Goal: Task Accomplishment & Management: Use online tool/utility

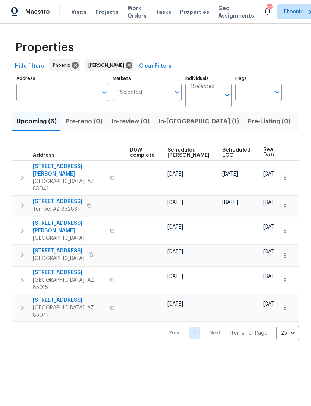
scroll to position [0, 196]
click at [264, 155] on span "Ready Date" at bounding box center [272, 152] width 16 height 10
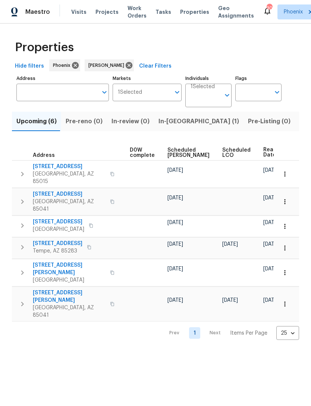
scroll to position [0, 196]
click at [264, 150] on span "Ready Date" at bounding box center [272, 152] width 16 height 10
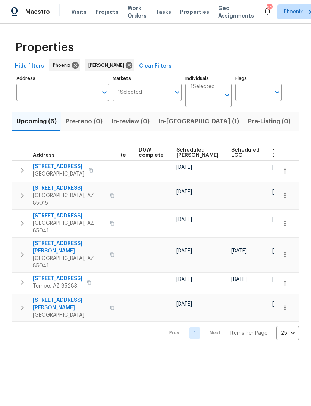
scroll to position [0, 187]
click at [273, 156] on span "Ready Date" at bounding box center [281, 152] width 16 height 10
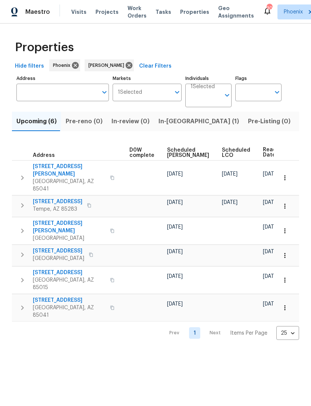
scroll to position [0, 196]
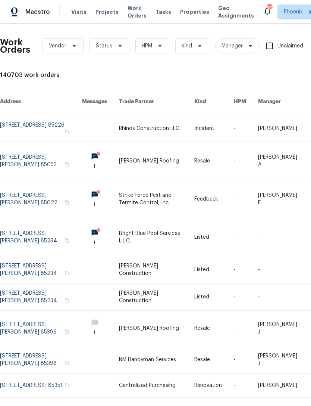
click at [131, 13] on span "Work Orders" at bounding box center [137, 11] width 19 height 15
click at [130, 13] on span "Work Orders" at bounding box center [137, 11] width 19 height 15
click at [134, 13] on span "Work Orders" at bounding box center [137, 11] width 19 height 15
click at [135, 15] on span "Work Orders" at bounding box center [137, 11] width 19 height 15
click at [132, 12] on span "Work Orders" at bounding box center [137, 11] width 19 height 15
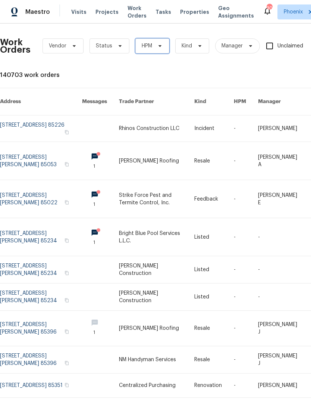
click at [162, 49] on icon at bounding box center [160, 46] width 6 height 6
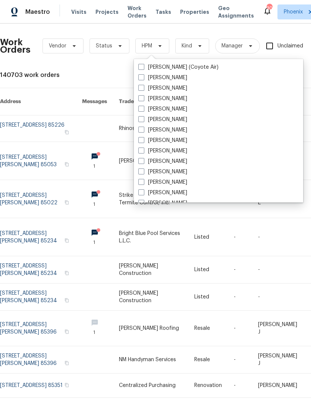
click at [174, 163] on label "[PERSON_NAME]" at bounding box center [163, 161] width 49 height 7
click at [143, 162] on input "[PERSON_NAME]" at bounding box center [141, 160] width 5 height 5
checkbox input "true"
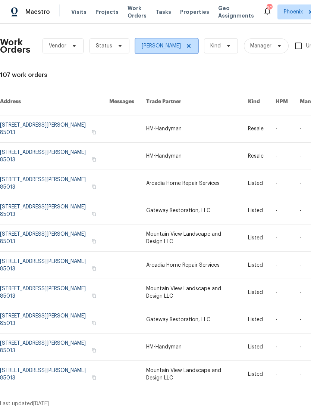
click at [186, 48] on icon at bounding box center [189, 46] width 6 height 6
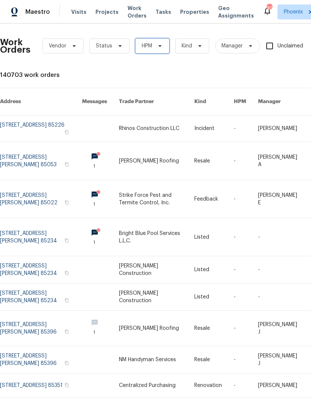
click at [155, 47] on span at bounding box center [159, 46] width 8 height 6
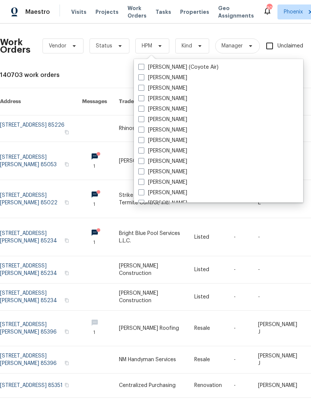
click at [176, 169] on label "[PERSON_NAME]" at bounding box center [163, 171] width 49 height 7
click at [143, 169] on input "[PERSON_NAME]" at bounding box center [141, 170] width 5 height 5
checkbox input "true"
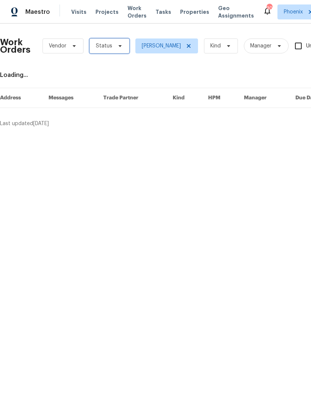
click at [122, 45] on span "Status" at bounding box center [110, 45] width 40 height 15
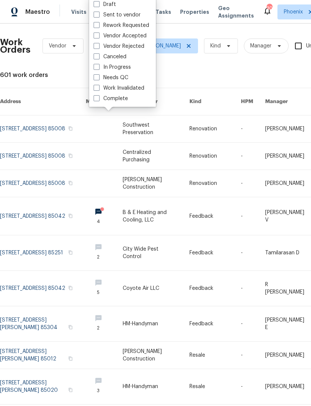
click at [120, 80] on label "Needs QC" at bounding box center [111, 77] width 35 height 7
click at [99, 79] on input "Needs QC" at bounding box center [96, 76] width 5 height 5
checkbox input "true"
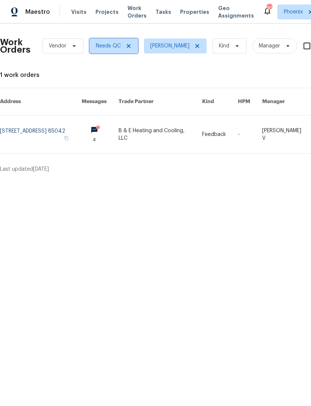
click at [130, 47] on icon at bounding box center [129, 46] width 6 height 6
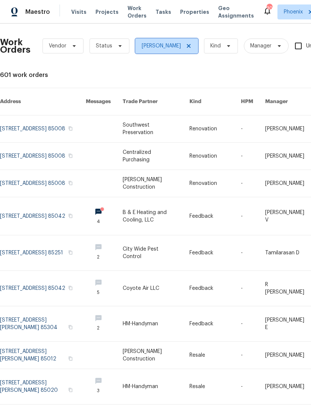
click at [187, 49] on icon at bounding box center [189, 46] width 6 height 6
